Goal: Transaction & Acquisition: Purchase product/service

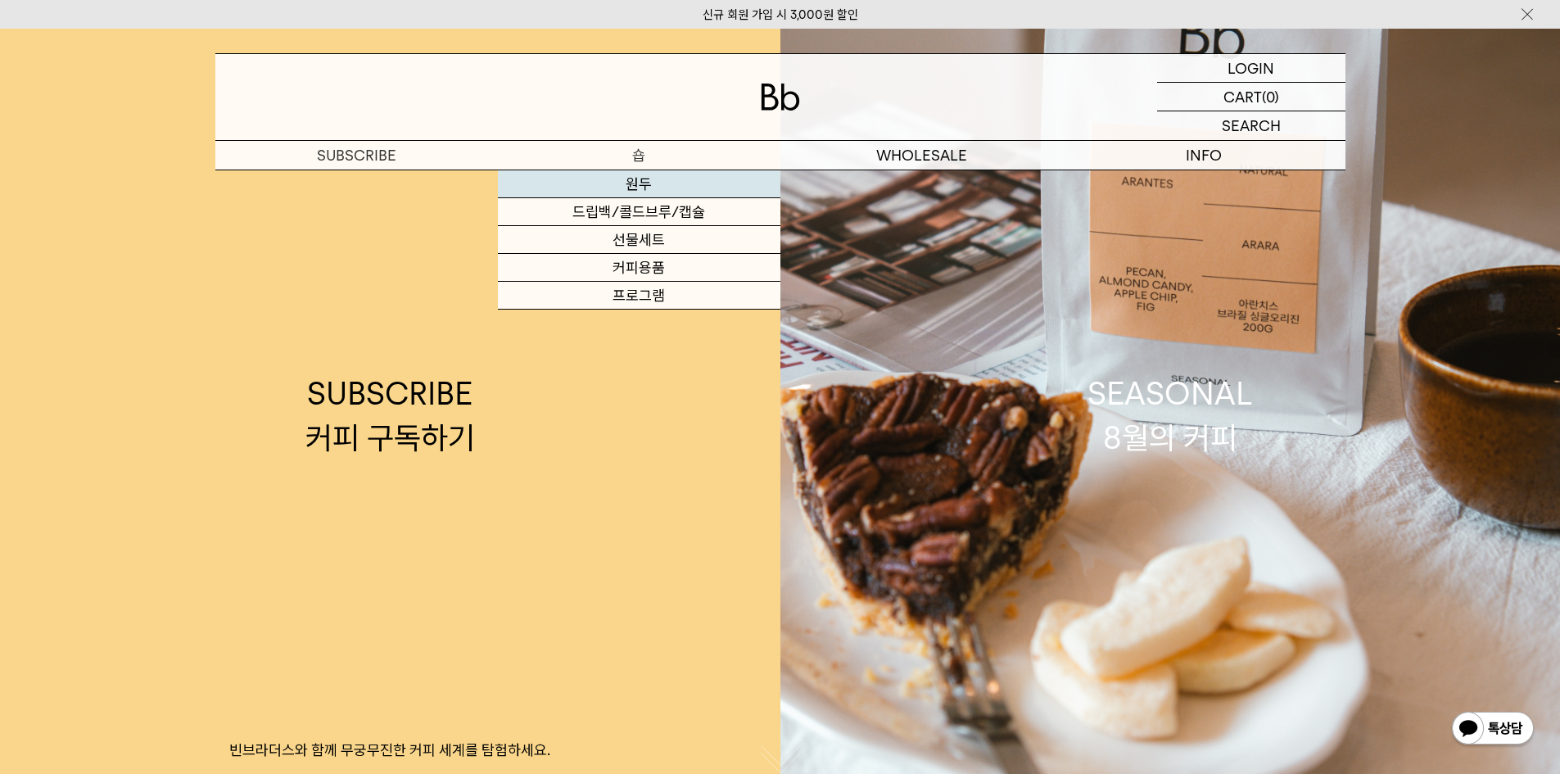
click at [639, 184] on link "원두" at bounding box center [639, 184] width 282 height 28
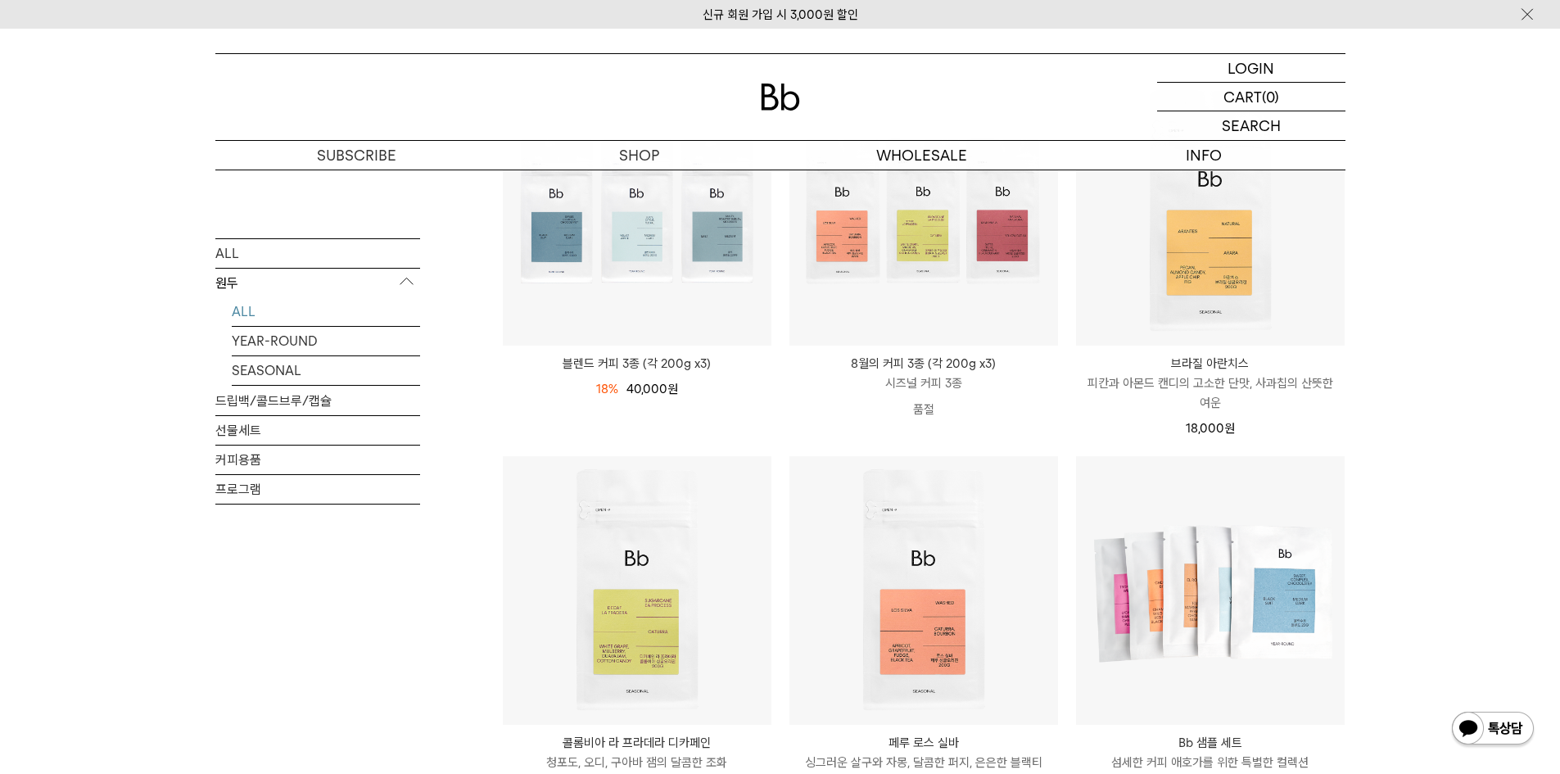
scroll to position [246, 0]
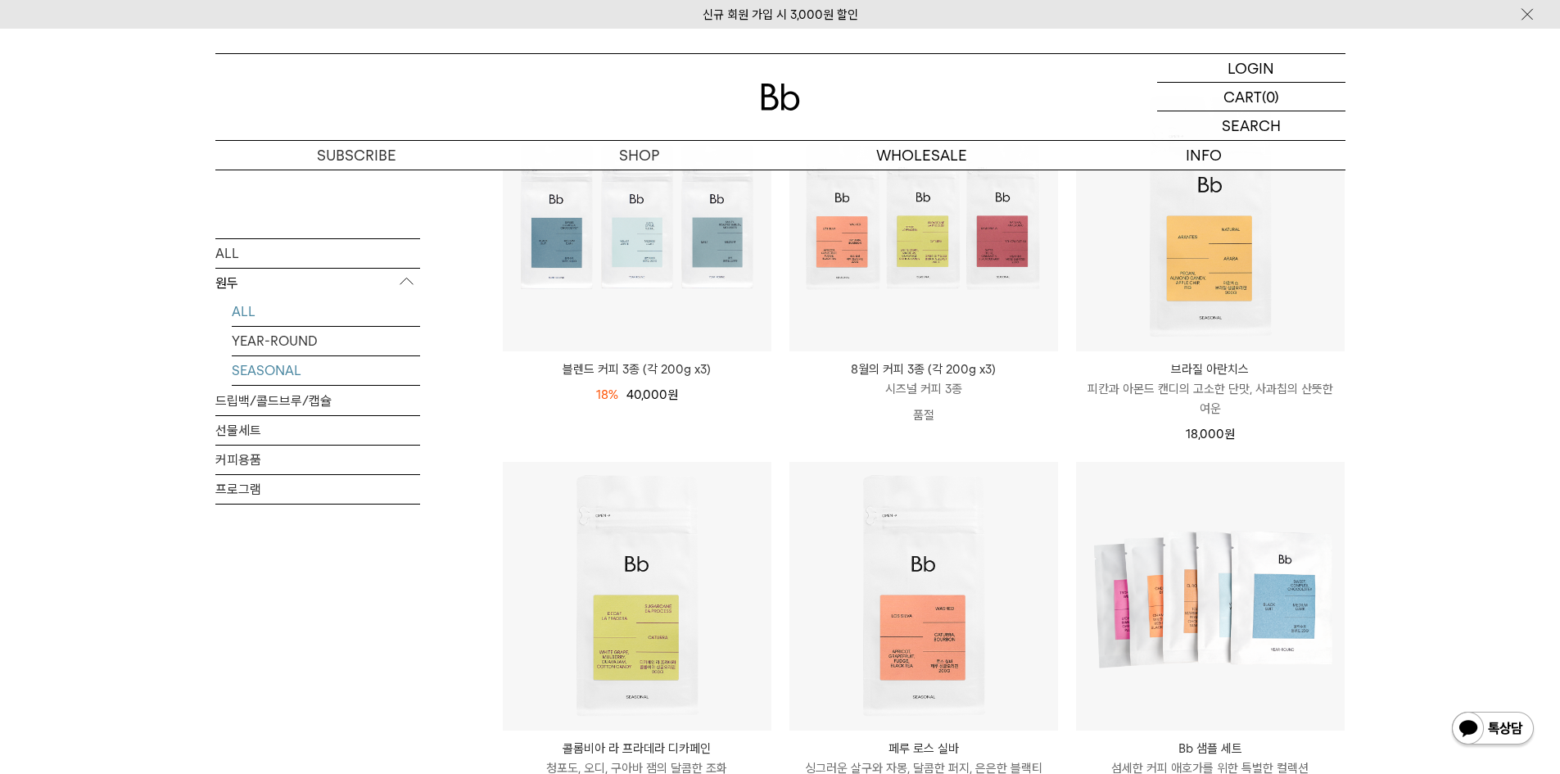
click at [263, 369] on link "SEASONAL" at bounding box center [326, 369] width 188 height 29
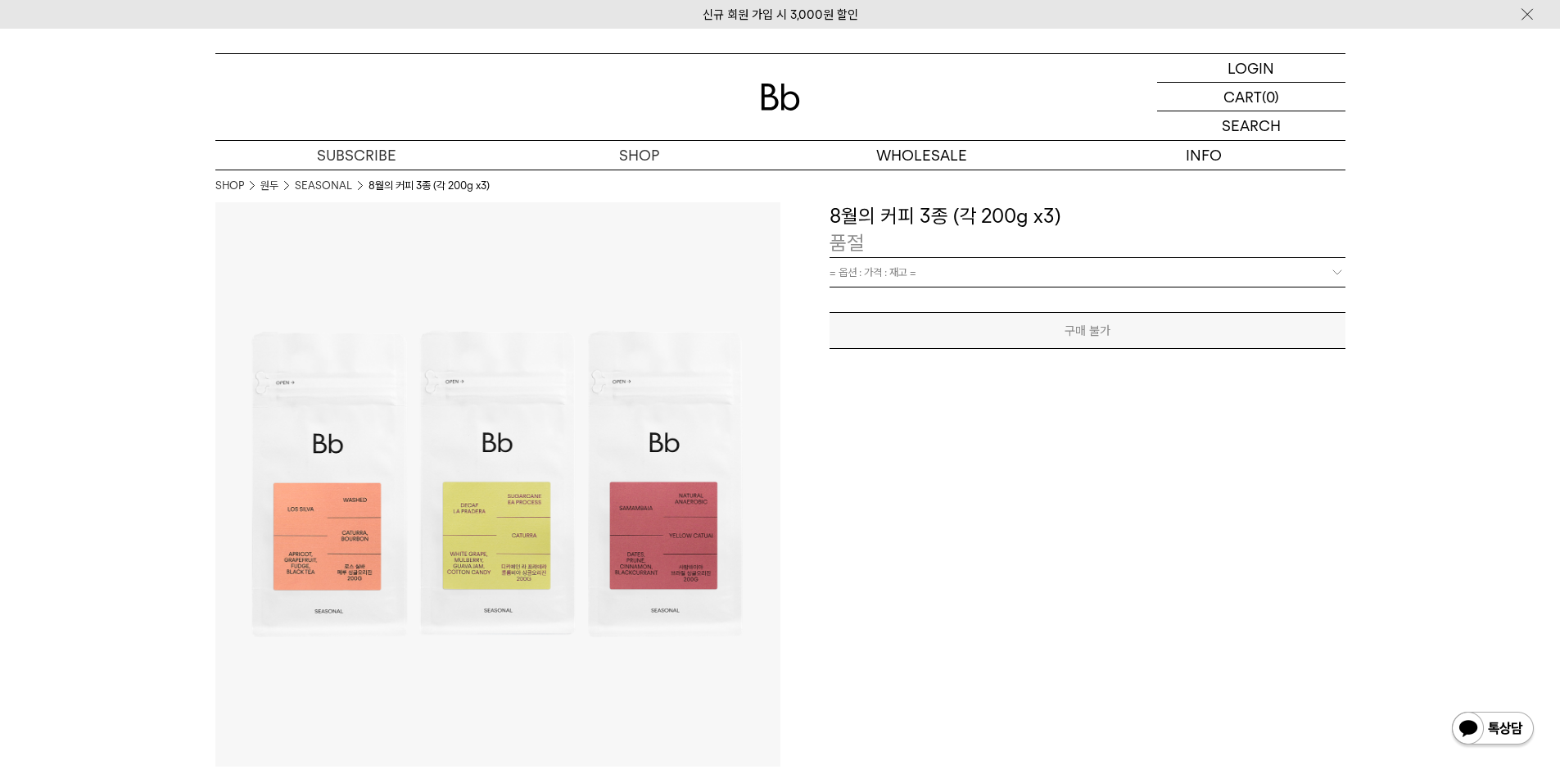
click at [1337, 272] on b at bounding box center [1337, 272] width 16 height 16
click at [971, 355] on div "**********" at bounding box center [1062, 484] width 565 height 565
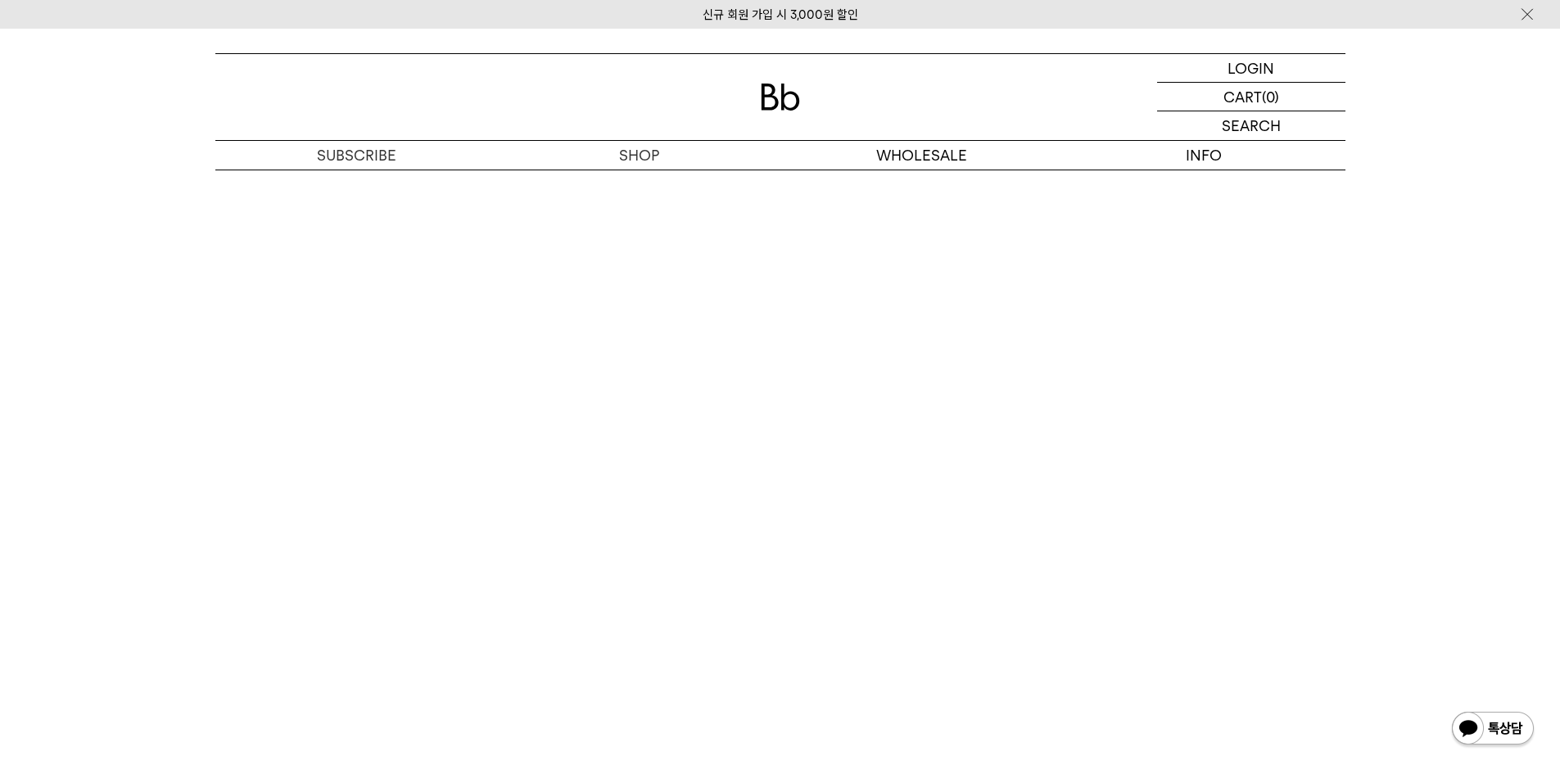
scroll to position [4585, 0]
drag, startPoint x: 1402, startPoint y: 448, endPoint x: 1389, endPoint y: 438, distance: 16.4
